Goal: Complete application form: Complete application form

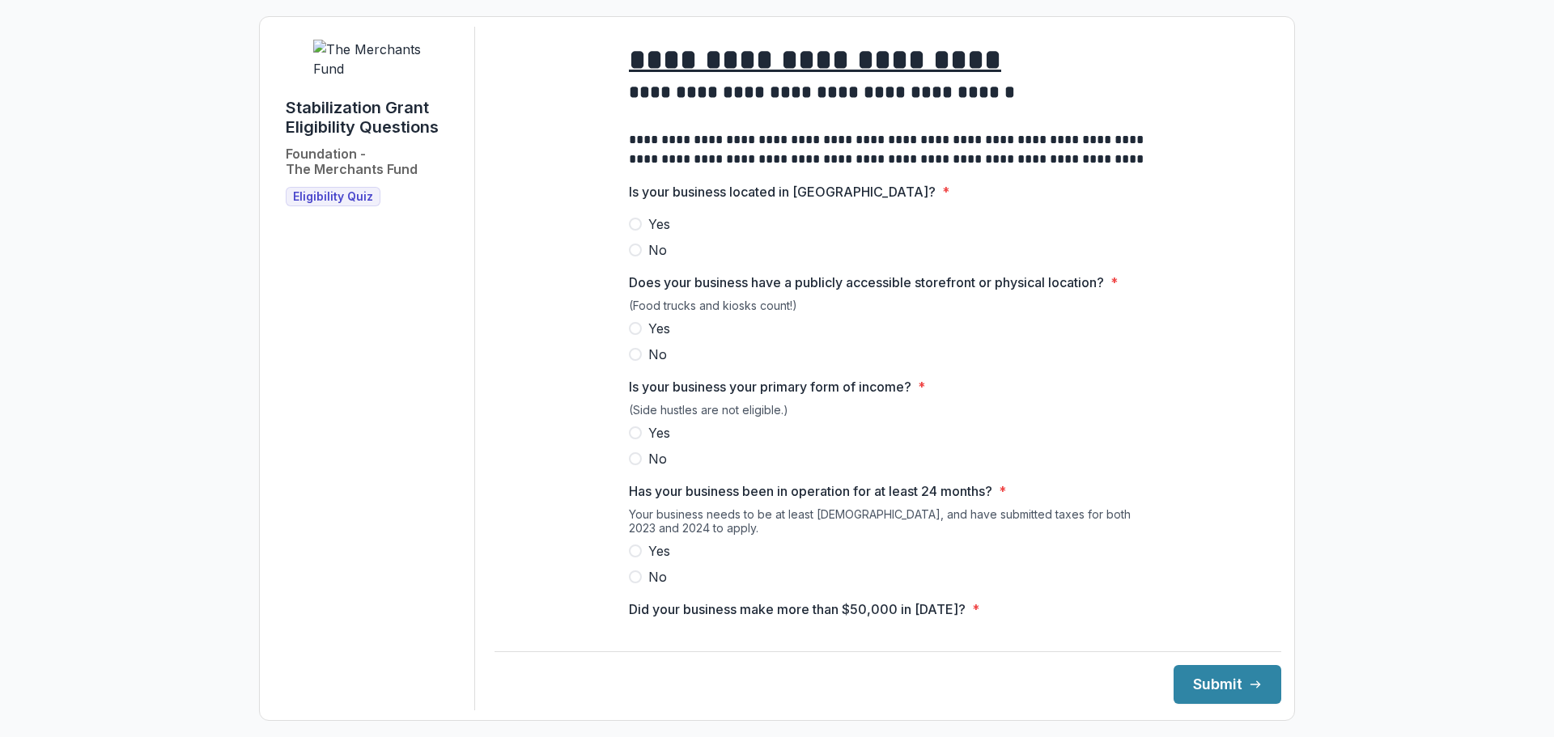
click at [667, 234] on span "Yes" at bounding box center [659, 224] width 22 height 19
click at [653, 338] on span "Yes" at bounding box center [659, 328] width 22 height 19
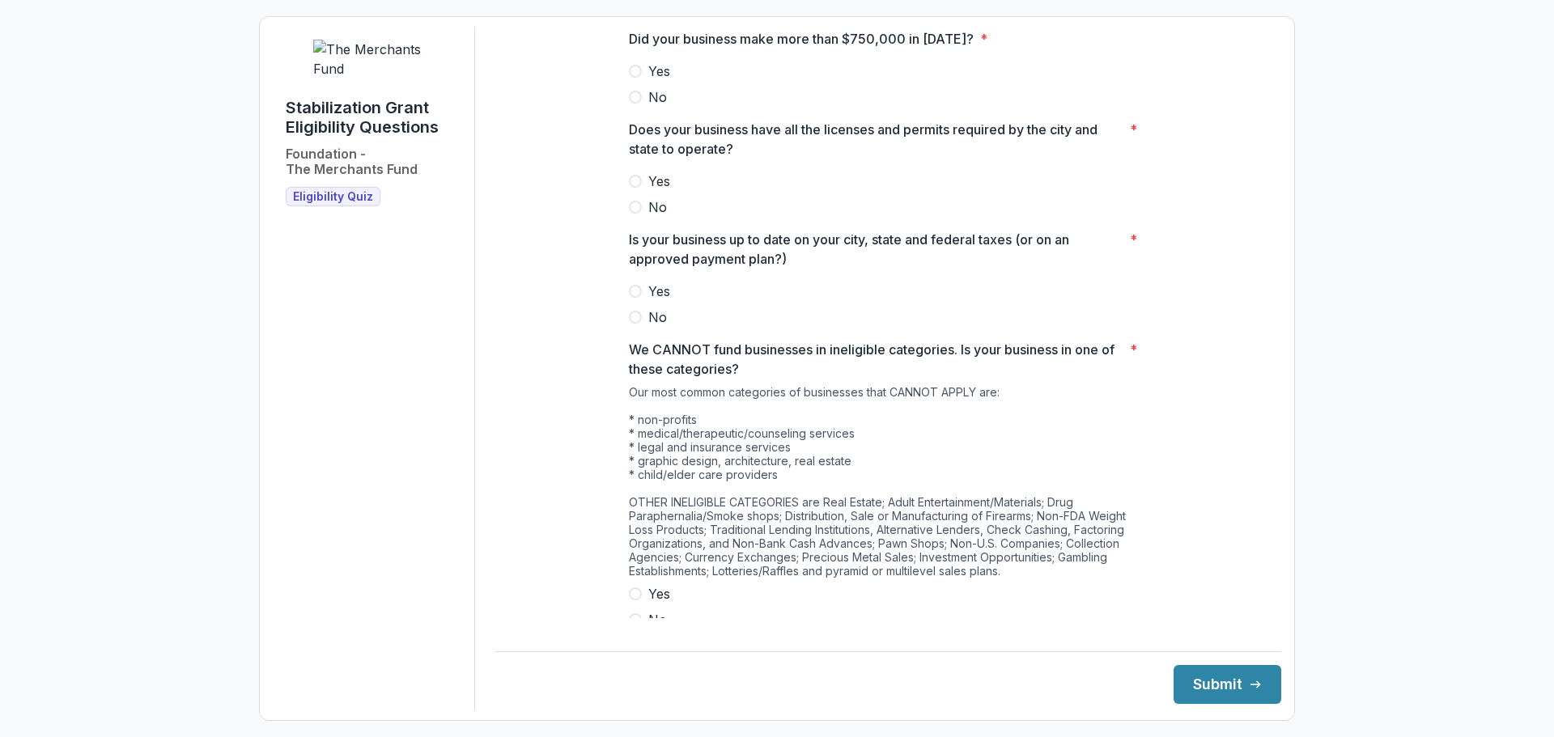
scroll to position [699, 0]
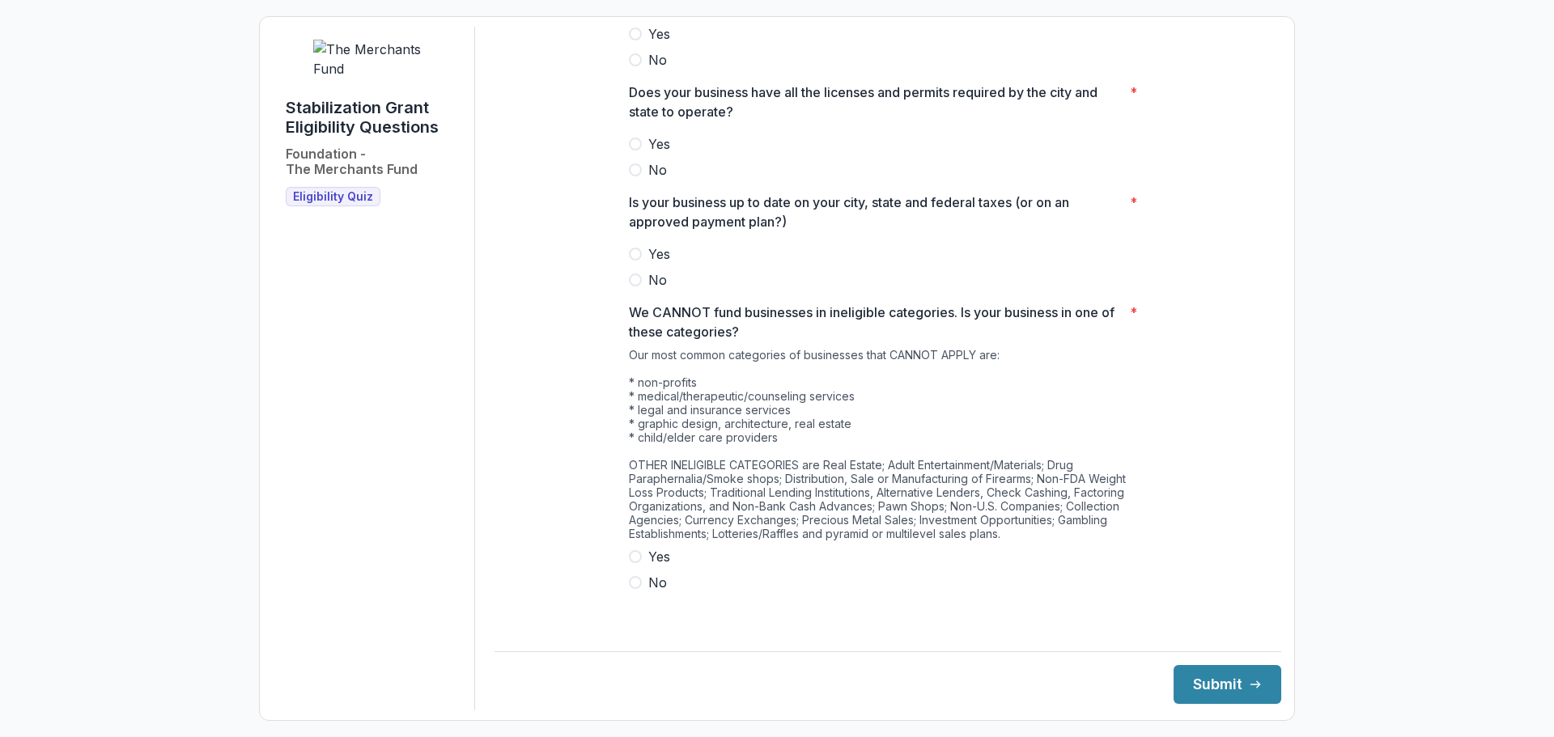
click at [644, 290] on label "No" at bounding box center [888, 279] width 518 height 19
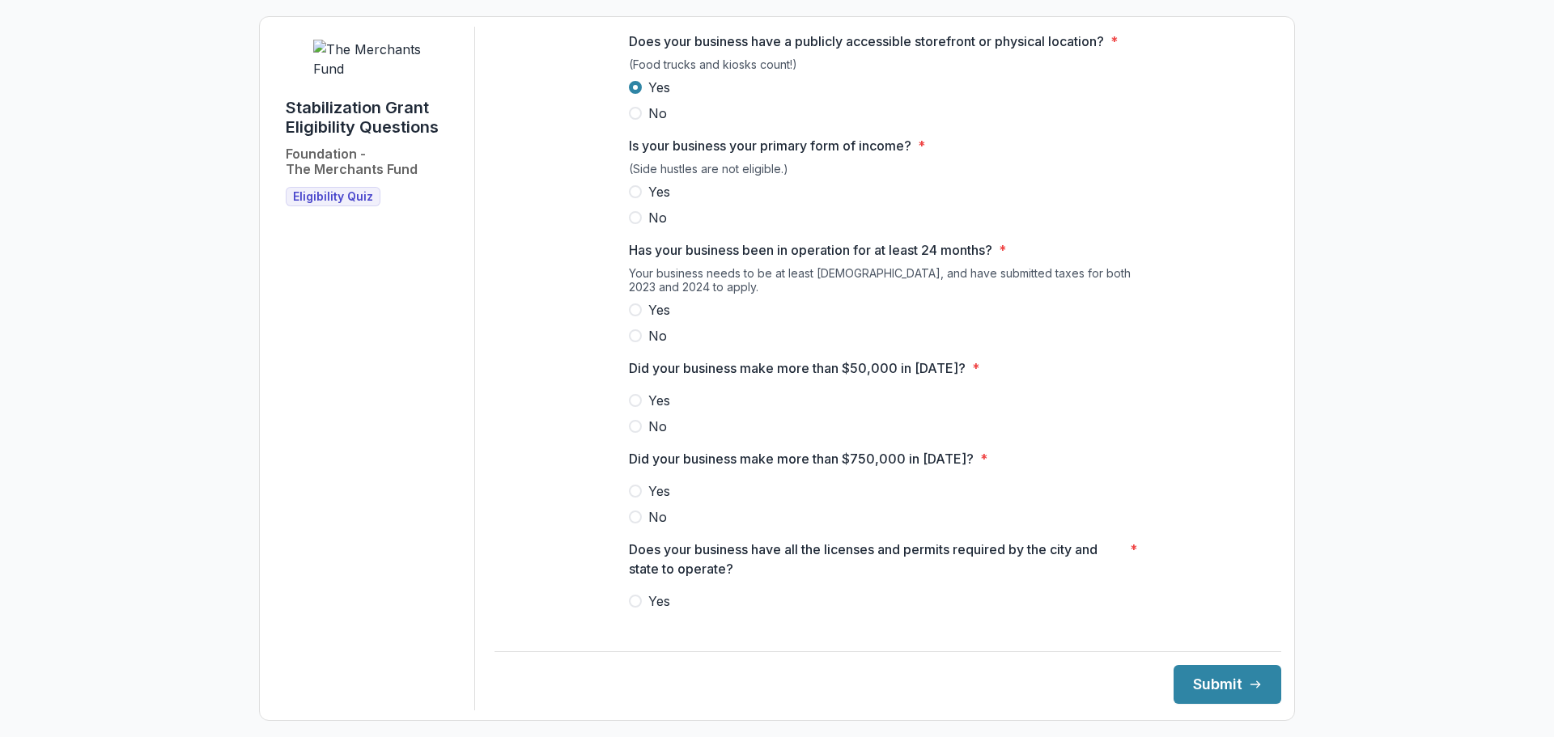
scroll to position [213, 0]
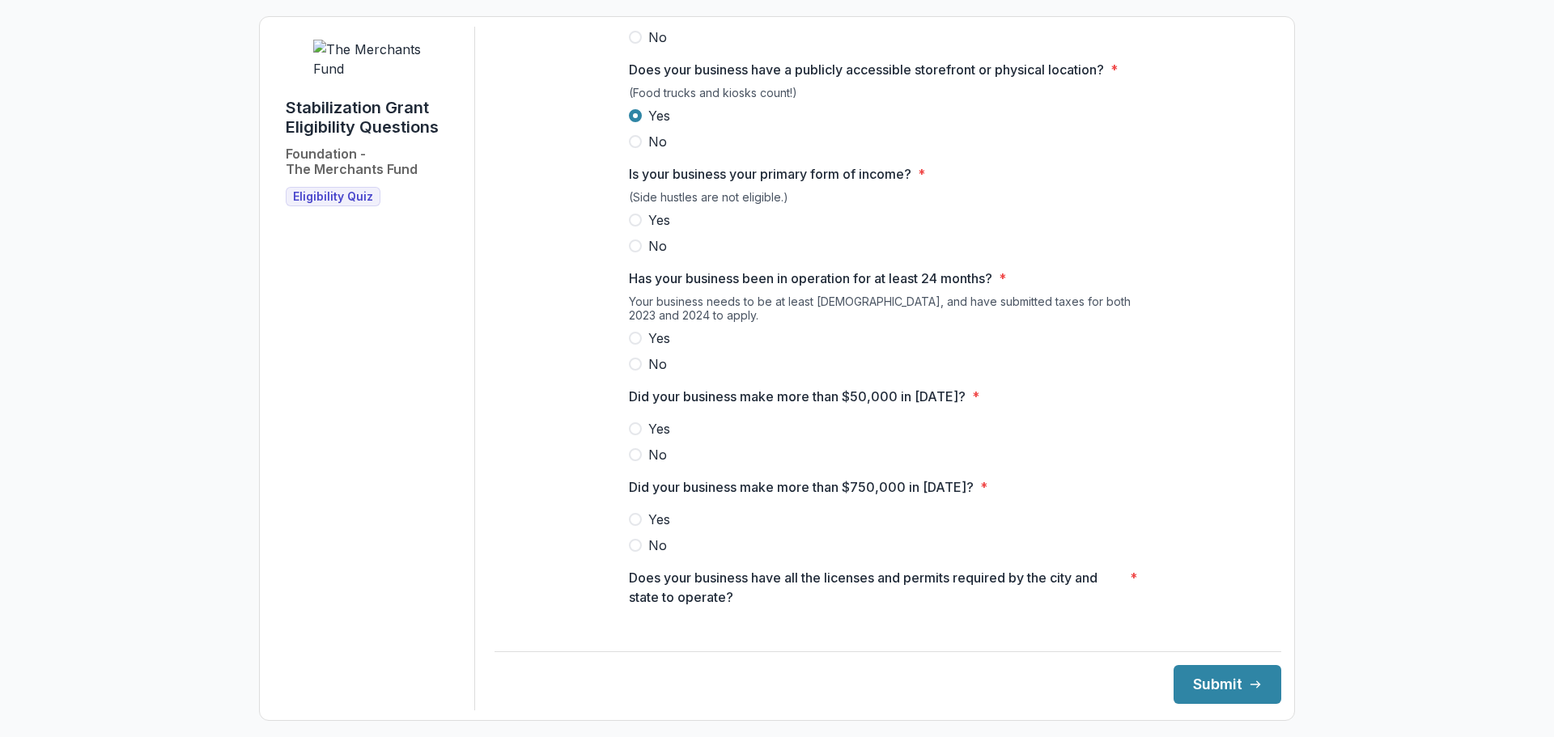
click at [649, 230] on span "Yes" at bounding box center [659, 219] width 22 height 19
click at [654, 348] on span "Yes" at bounding box center [659, 338] width 22 height 19
click at [661, 439] on span "Yes" at bounding box center [659, 428] width 22 height 19
click at [640, 555] on label "No" at bounding box center [888, 545] width 518 height 19
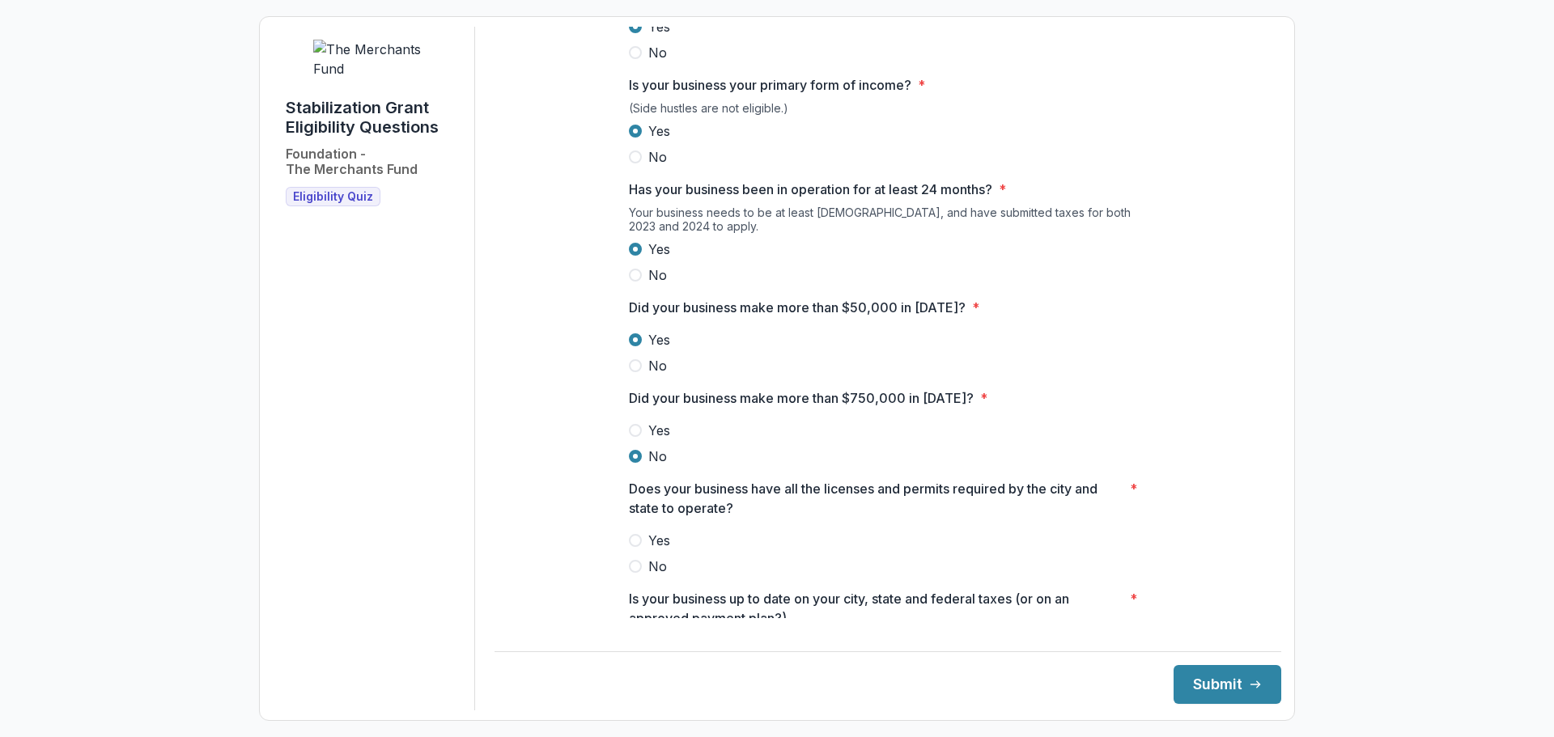
scroll to position [456, 0]
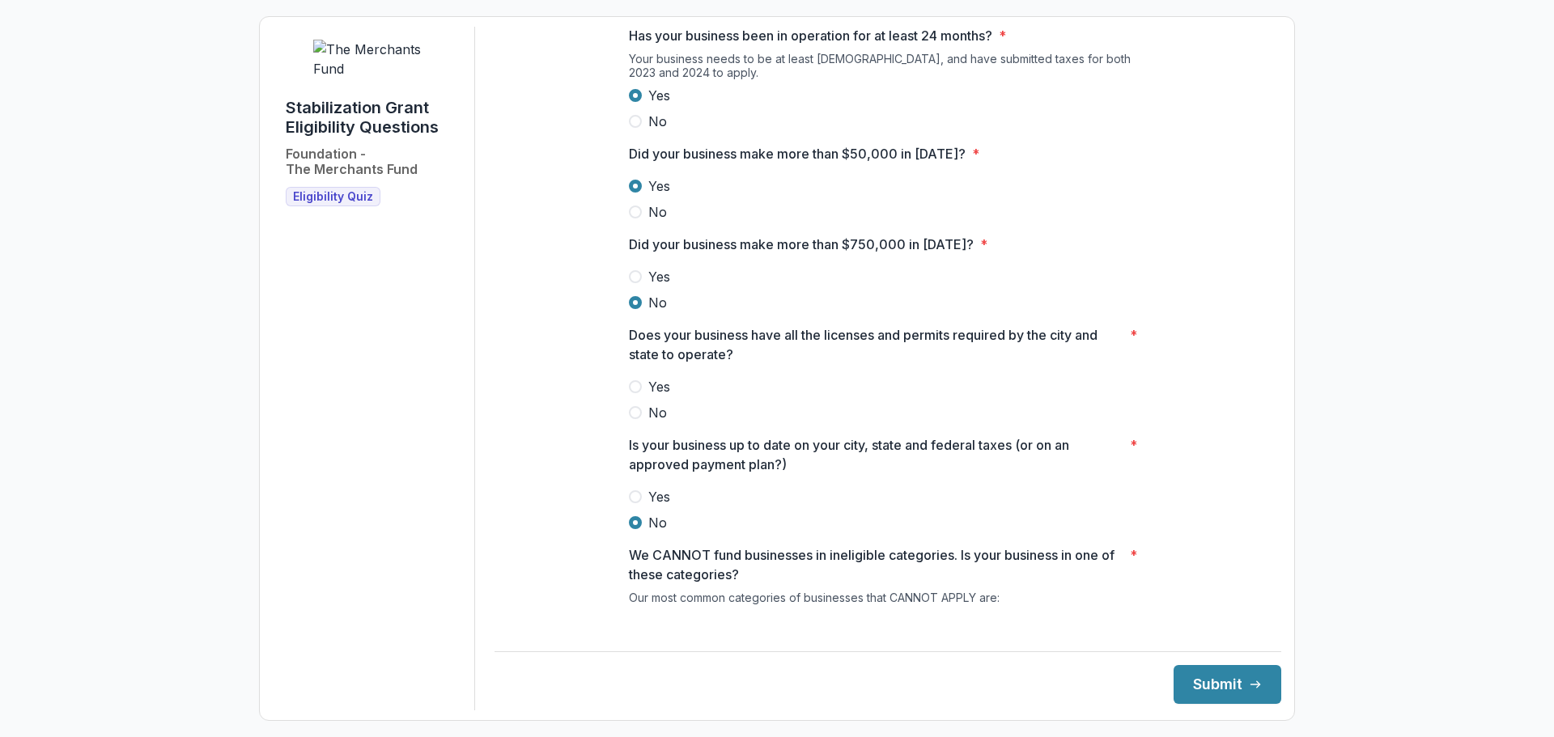
click at [649, 395] on span "Yes" at bounding box center [659, 386] width 22 height 19
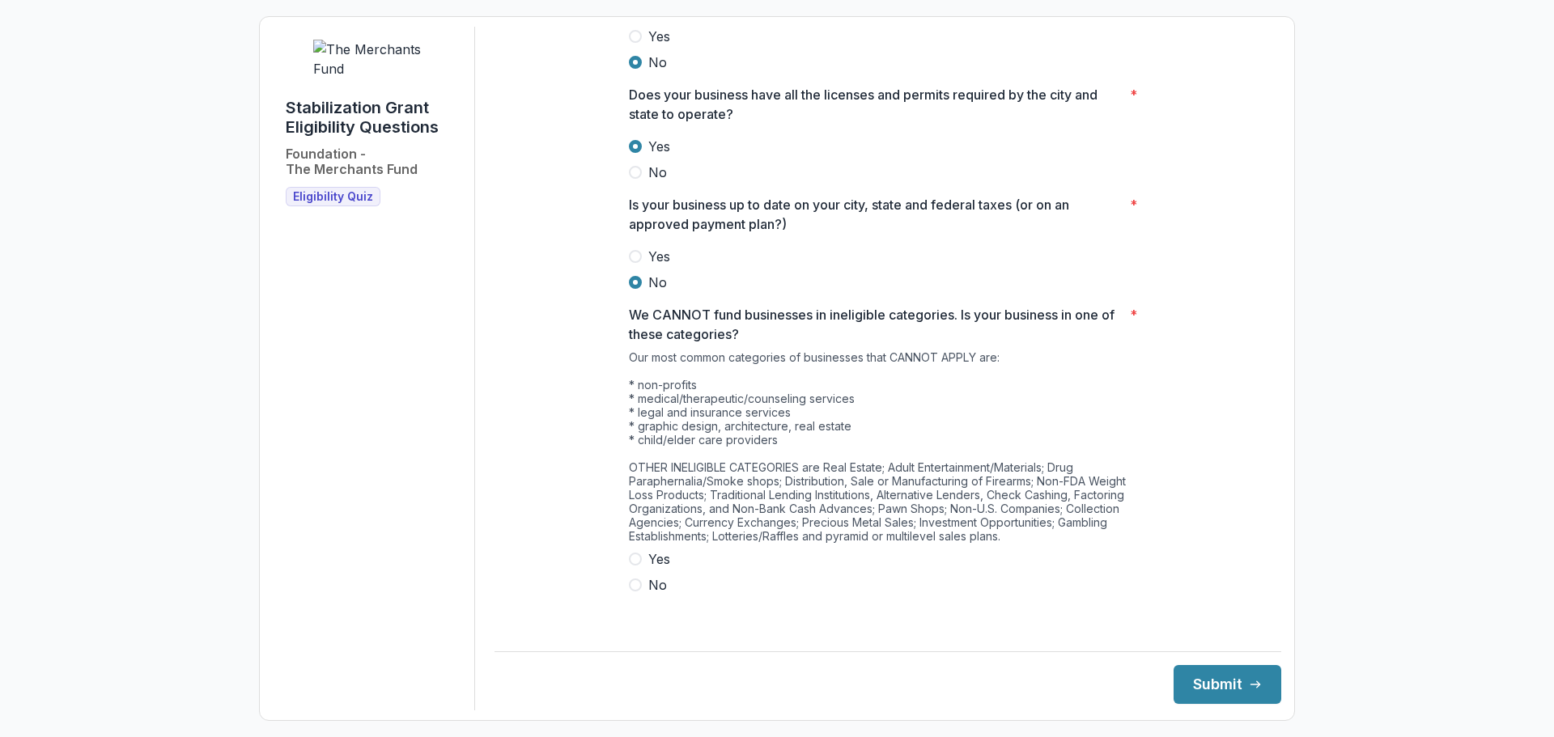
scroll to position [699, 0]
click at [653, 567] on span "Yes" at bounding box center [659, 556] width 22 height 19
click at [653, 593] on span "No" at bounding box center [657, 582] width 19 height 19
click at [1249, 679] on icon "submit" at bounding box center [1255, 684] width 13 height 13
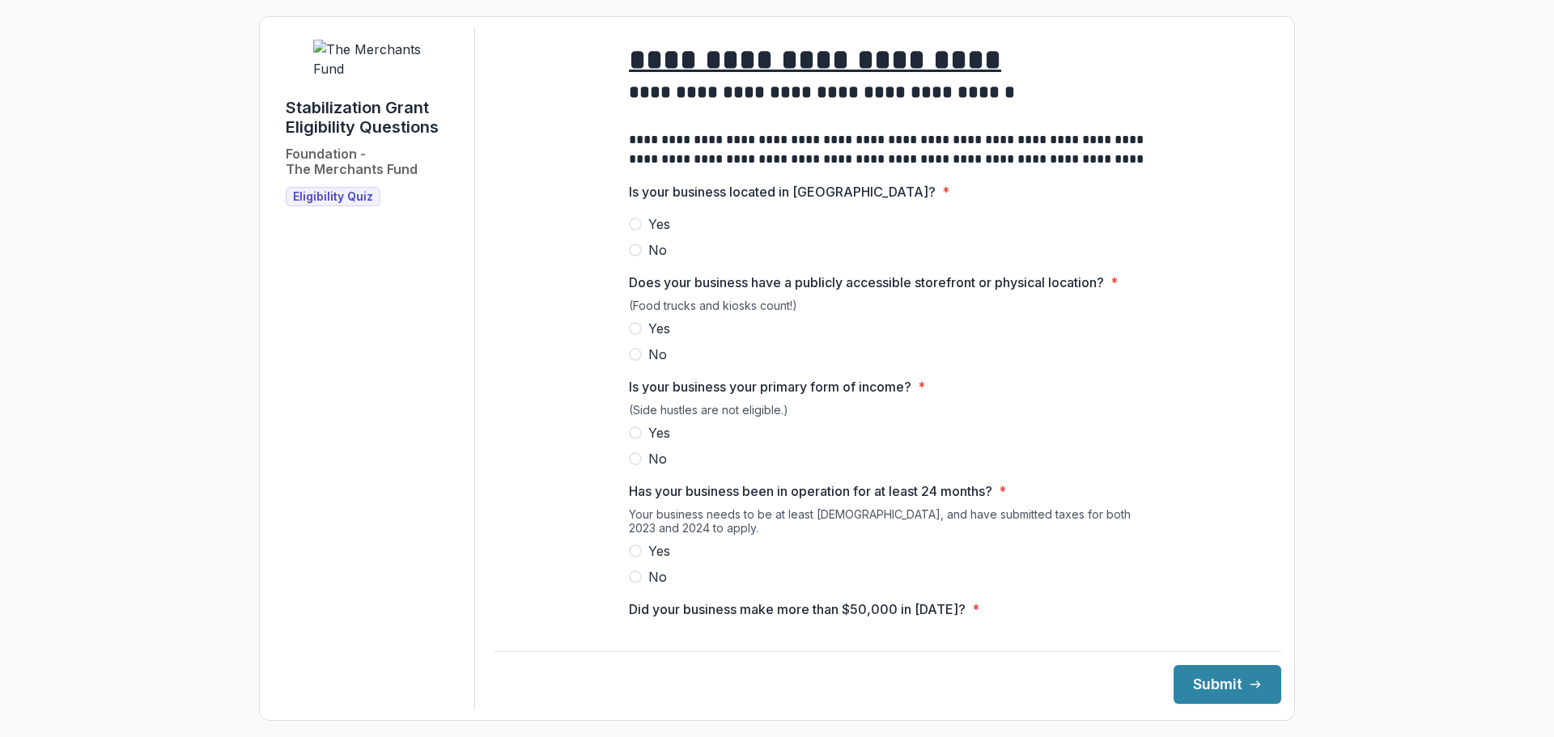
click at [653, 234] on span "Yes" at bounding box center [659, 224] width 22 height 19
drag, startPoint x: 657, startPoint y: 340, endPoint x: 669, endPoint y: 371, distance: 32.8
click at [656, 338] on span "Yes" at bounding box center [659, 328] width 22 height 19
click at [662, 443] on span "Yes" at bounding box center [659, 432] width 22 height 19
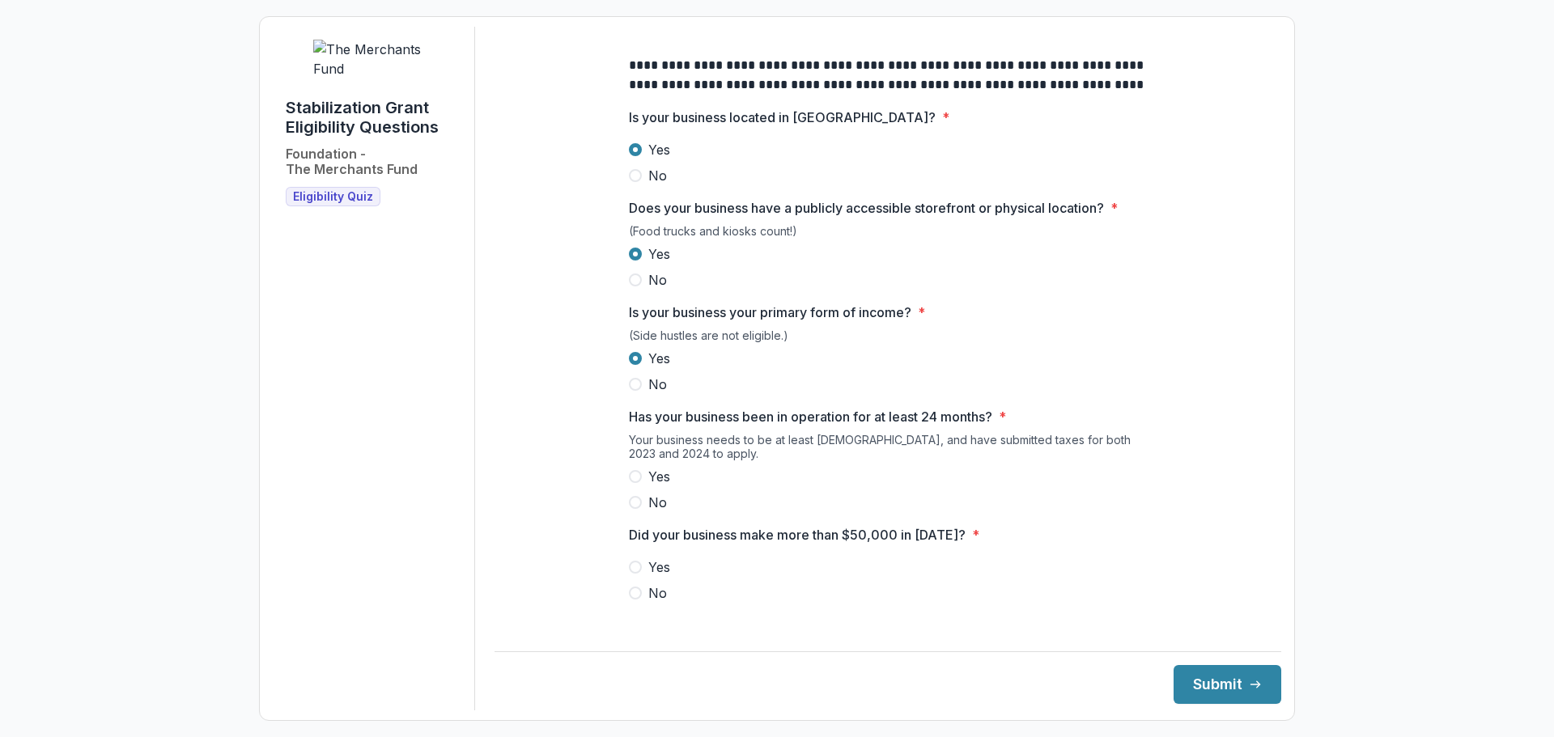
scroll to position [162, 0]
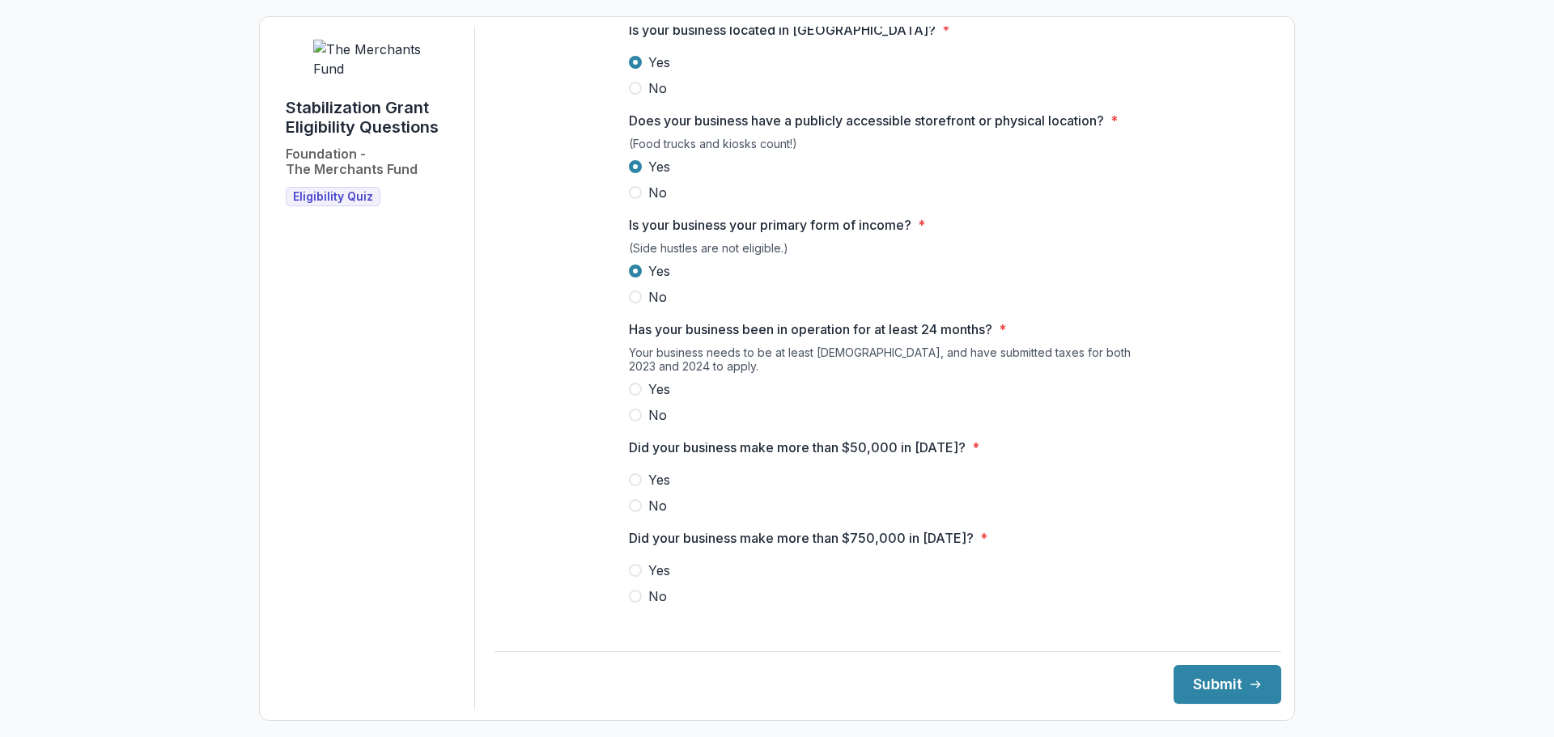
click at [659, 396] on span "Yes" at bounding box center [659, 389] width 22 height 19
click at [649, 490] on span "Yes" at bounding box center [659, 479] width 22 height 19
click at [632, 603] on span at bounding box center [635, 596] width 13 height 13
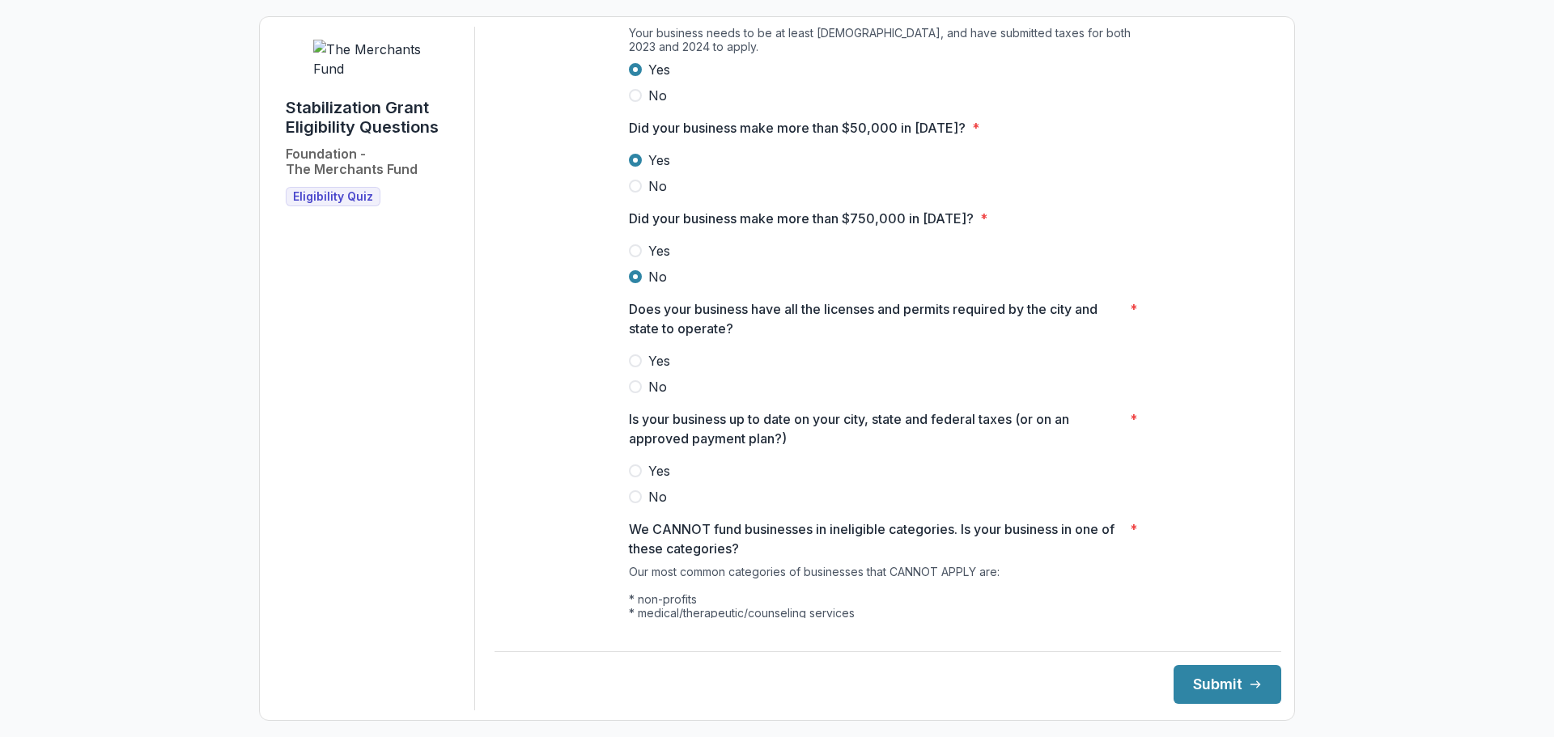
scroll to position [486, 0]
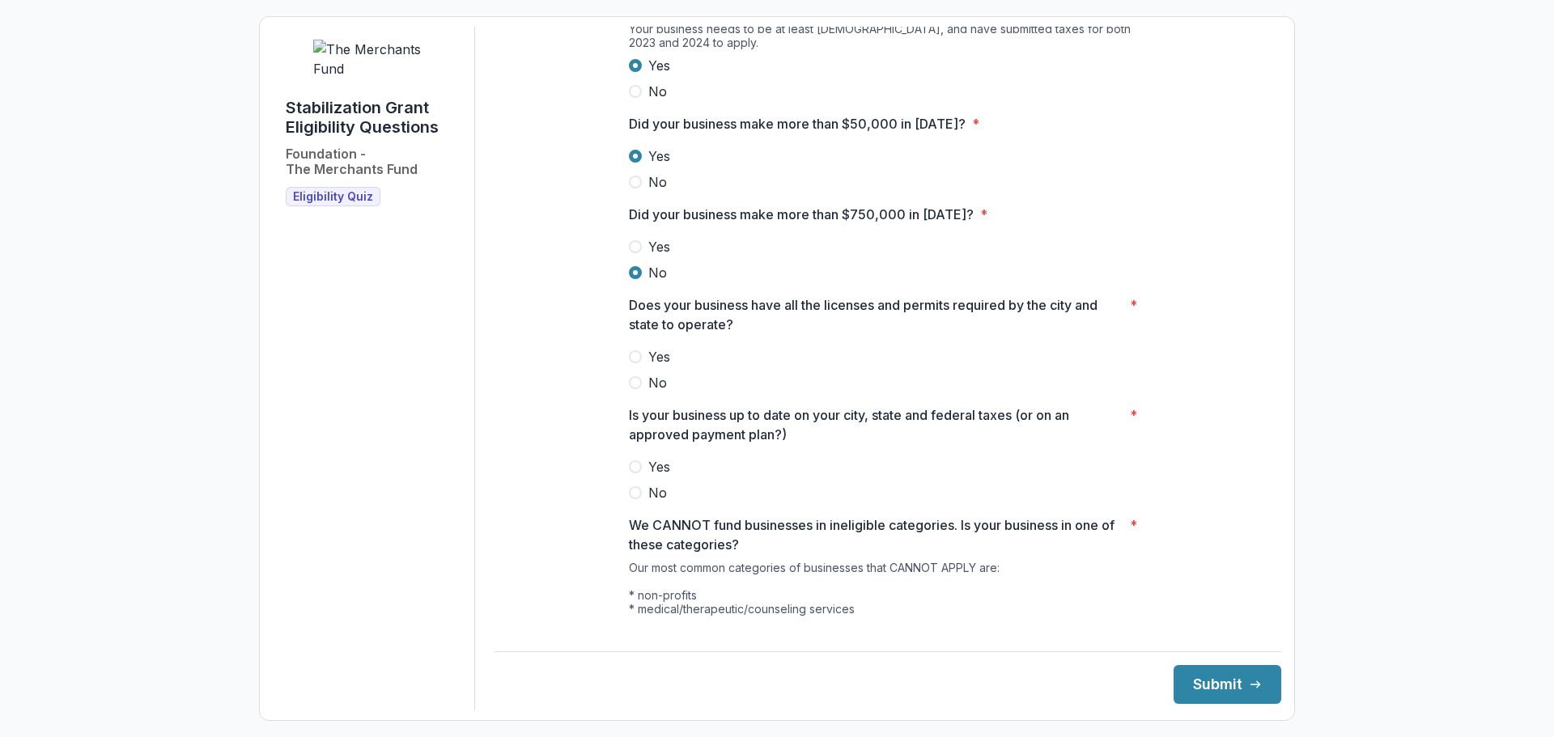
click at [649, 365] on span "Yes" at bounding box center [659, 356] width 22 height 19
click at [669, 503] on label "No" at bounding box center [888, 492] width 518 height 19
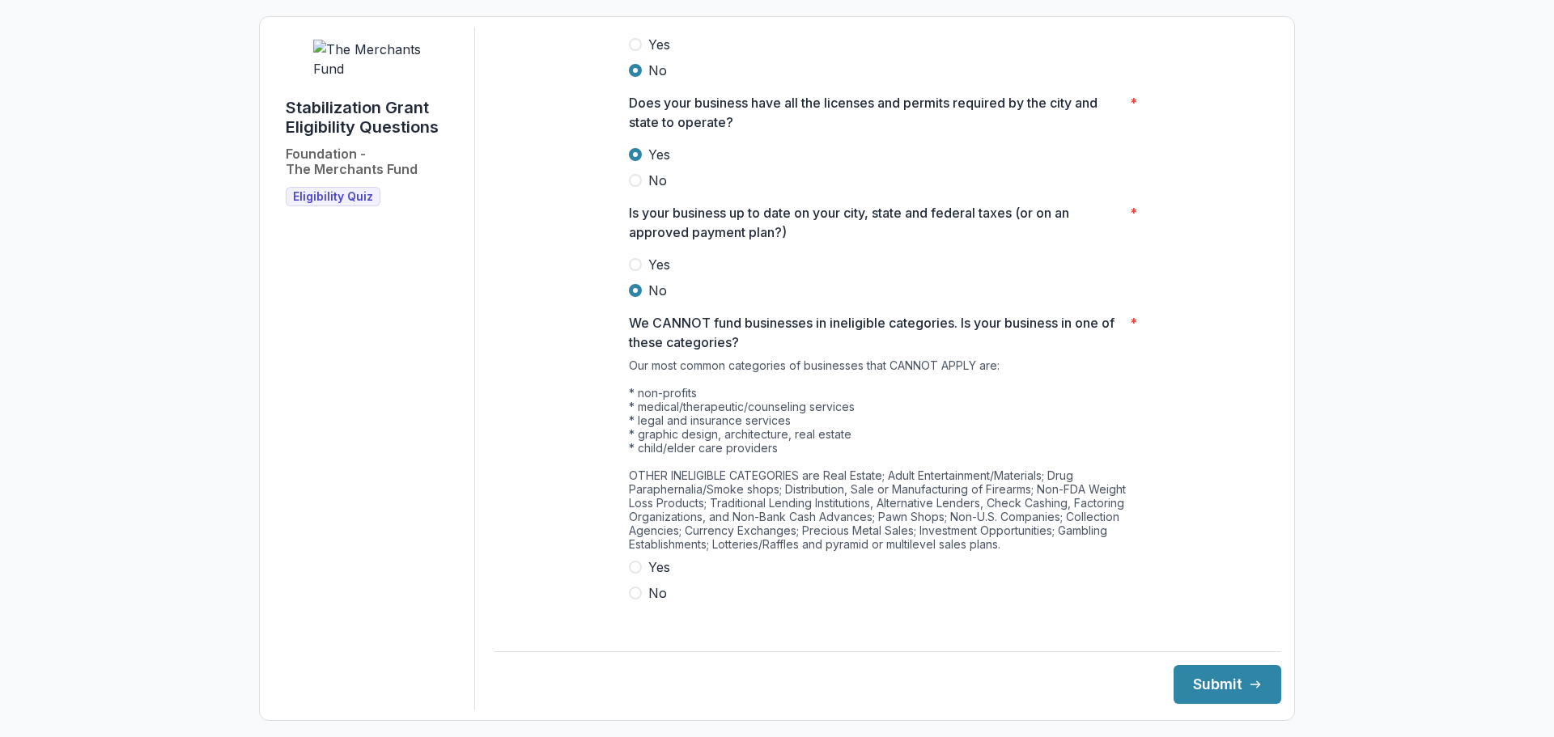
scroll to position [699, 0]
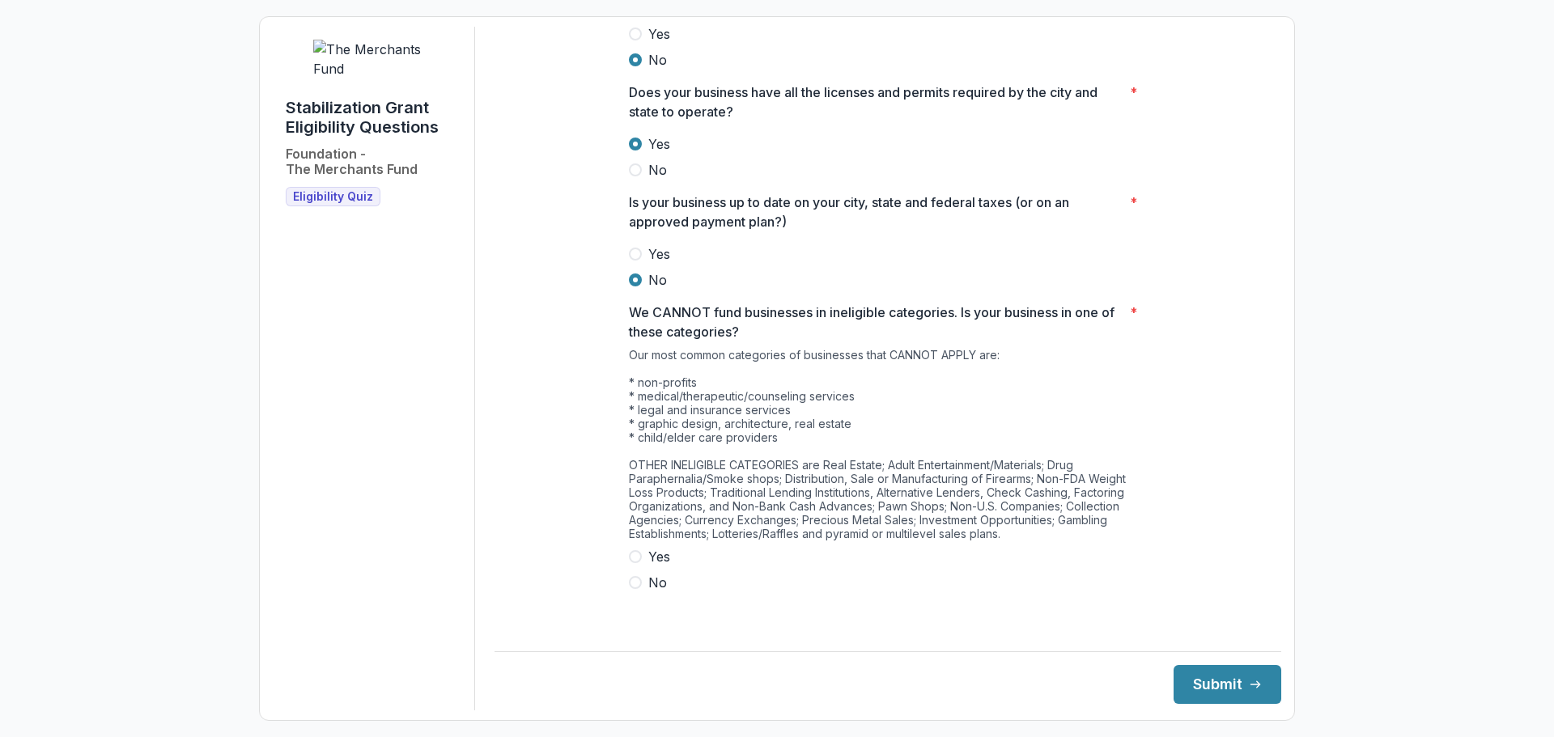
click at [663, 563] on span "Yes" at bounding box center [659, 556] width 22 height 19
click at [648, 593] on span "No" at bounding box center [657, 582] width 19 height 19
click at [1232, 668] on button "Submit" at bounding box center [1228, 684] width 108 height 39
